Goal: Check status: Check status

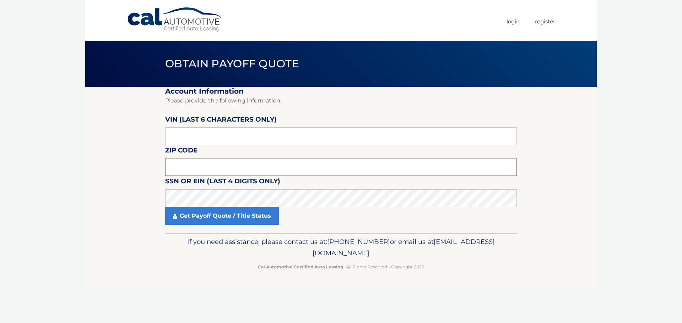
click at [265, 170] on input "text" at bounding box center [341, 167] width 352 height 18
click at [207, 137] on input "text" at bounding box center [341, 136] width 352 height 18
type input "617257"
type input "10309"
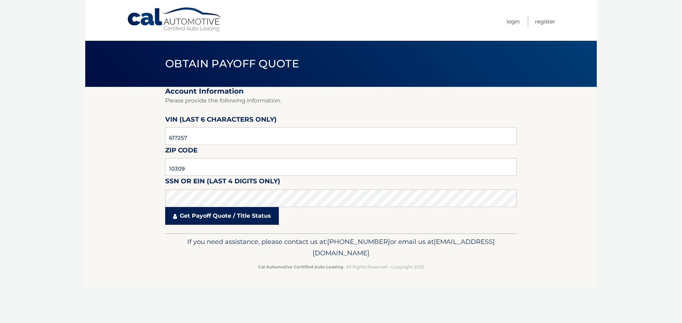
click at [233, 219] on link "Get Payoff Quote / Title Status" at bounding box center [222, 216] width 114 height 18
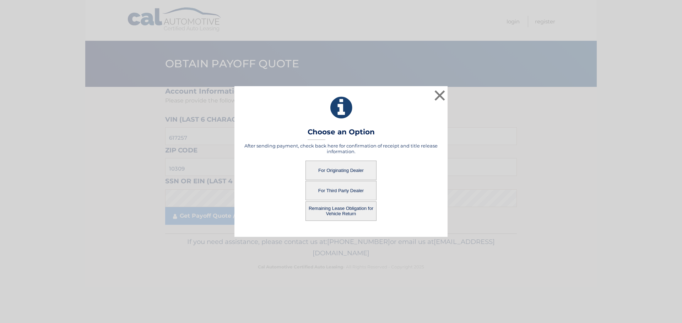
click at [337, 191] on button "For Third Party Dealer" at bounding box center [340, 191] width 71 height 20
click at [342, 211] on button "Remaining Lease Obligation for Vehicle Return" at bounding box center [340, 212] width 71 height 20
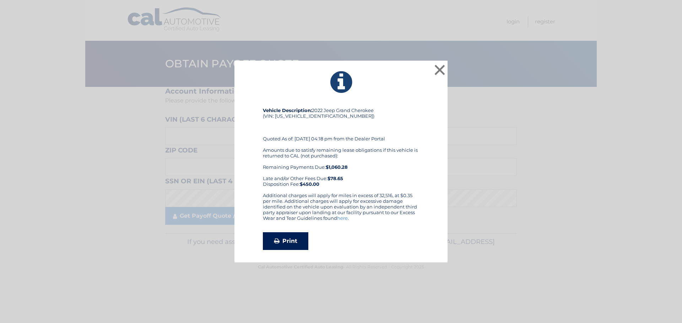
click at [285, 245] on link "Print" at bounding box center [285, 242] width 45 height 18
